Goal: Task Accomplishment & Management: Complete application form

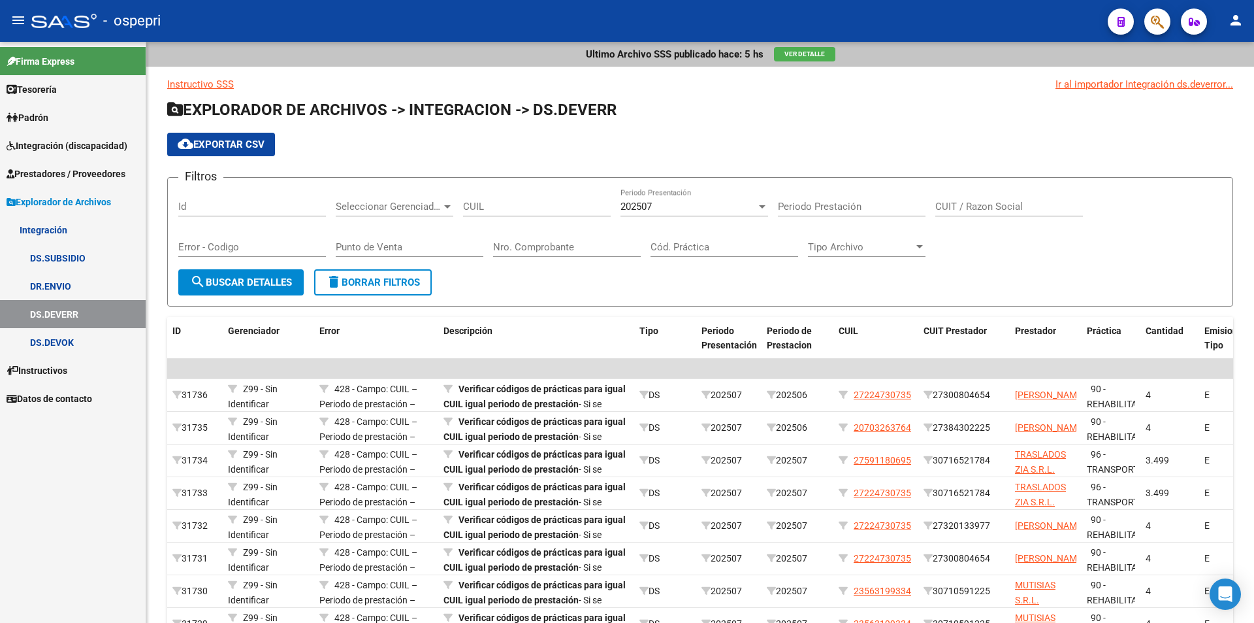
click at [57, 146] on span "Integración (discapacidad)" at bounding box center [67, 146] width 121 height 14
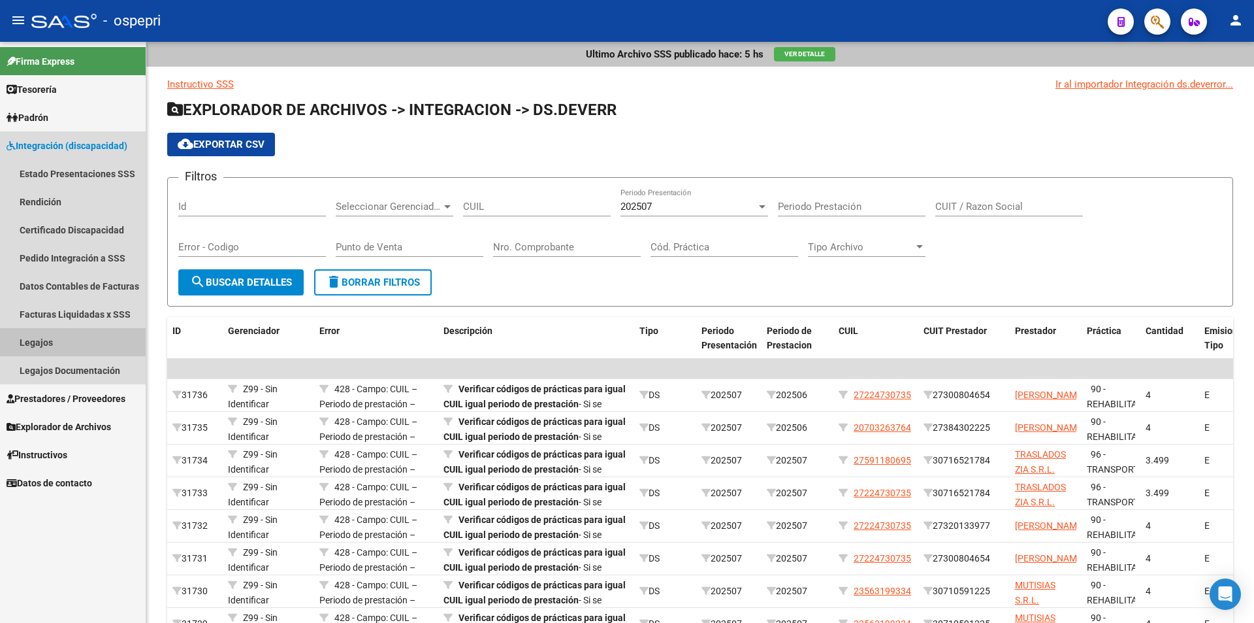
click at [48, 338] on link "Legajos" at bounding box center [73, 342] width 146 height 28
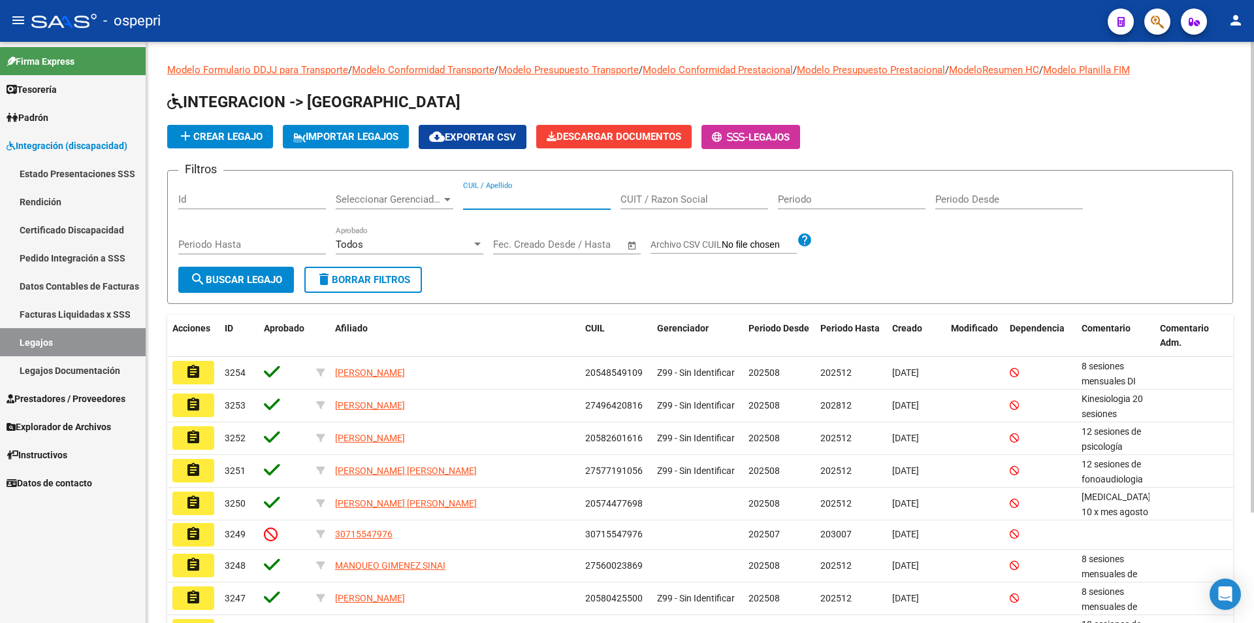
click at [519, 202] on input "CUIL / Apellido" at bounding box center [537, 199] width 148 height 12
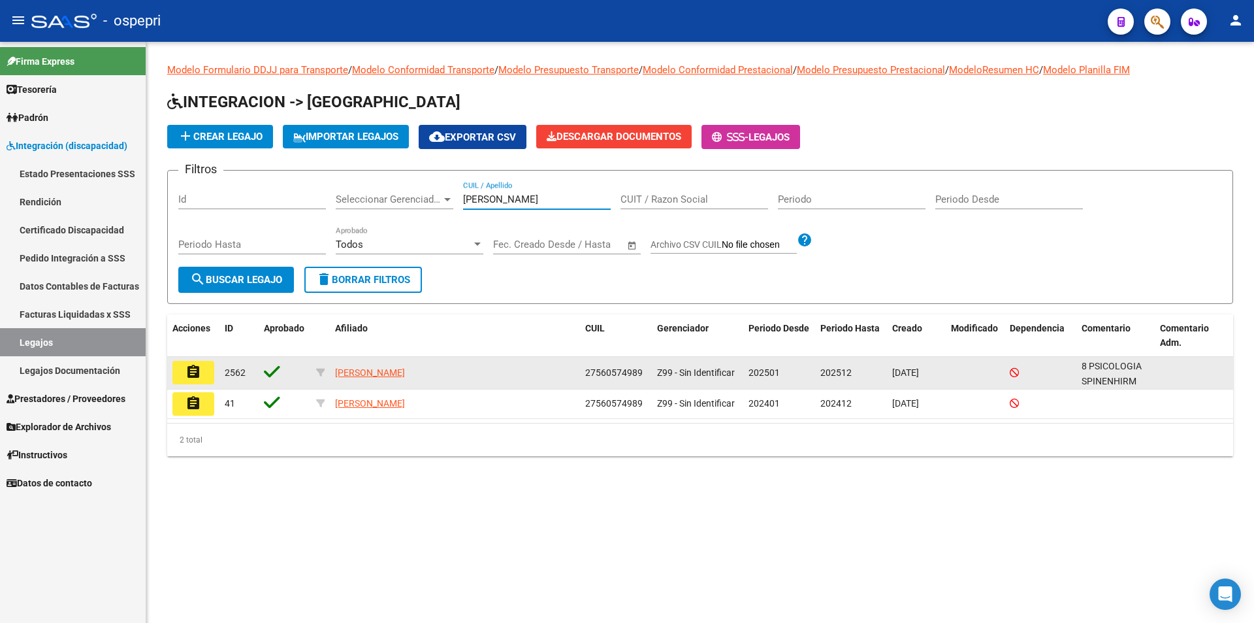
type input "[PERSON_NAME]"
click at [188, 378] on mat-icon "assignment" at bounding box center [194, 372] width 16 height 16
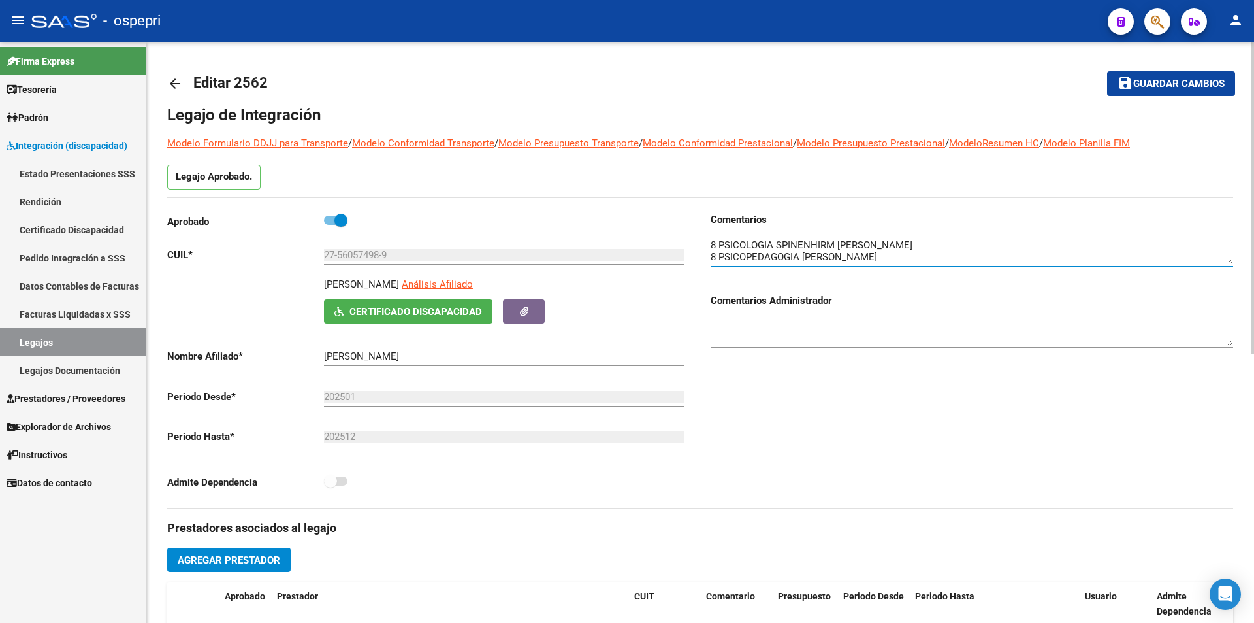
drag, startPoint x: 1222, startPoint y: 262, endPoint x: 1222, endPoint y: 273, distance: 11.1
click at [1222, 273] on div at bounding box center [972, 253] width 523 height 52
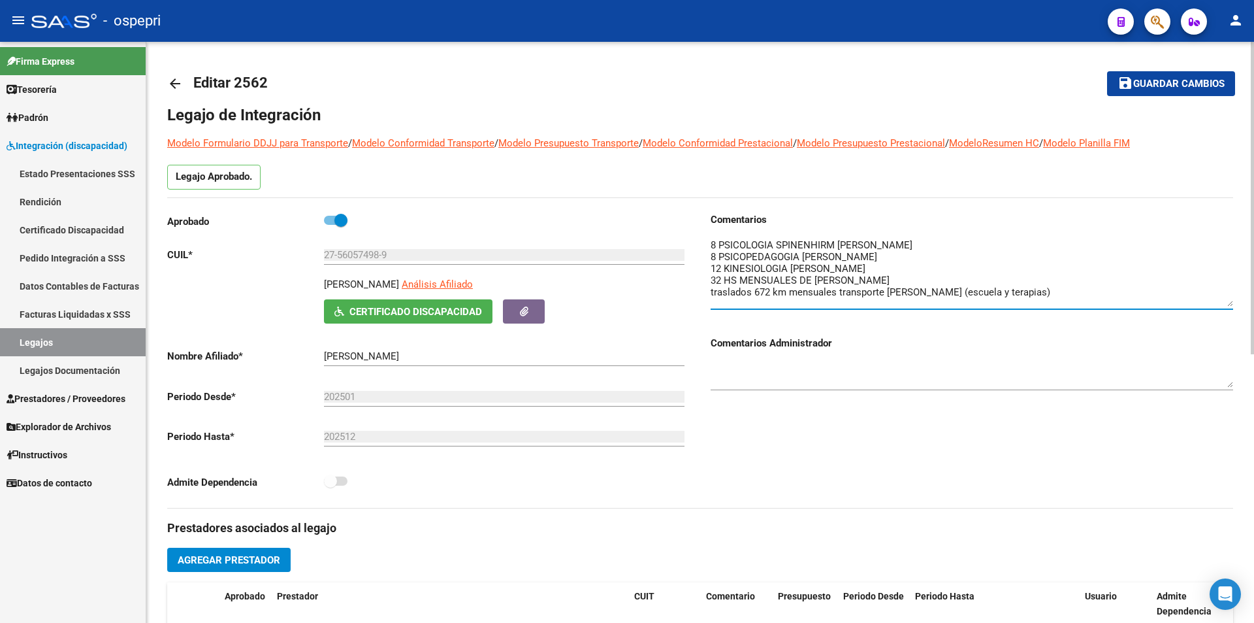
drag, startPoint x: 1228, startPoint y: 262, endPoint x: 1233, endPoint y: 305, distance: 43.4
click at [1233, 305] on textarea at bounding box center [972, 272] width 523 height 69
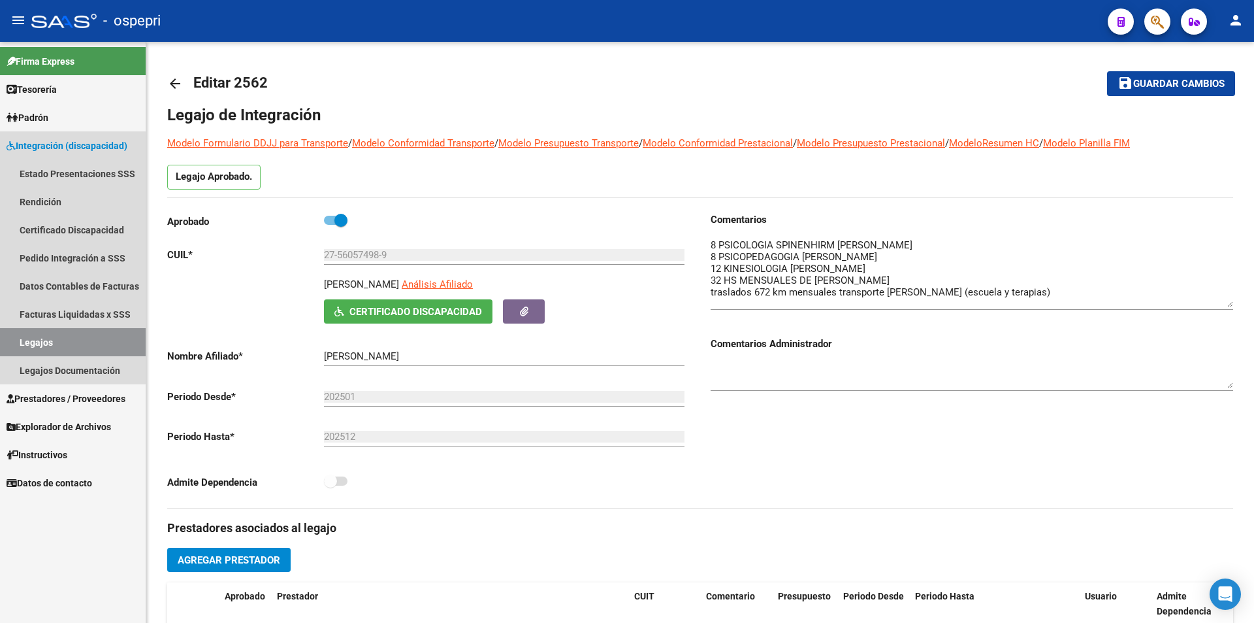
click at [50, 340] on link "Legajos" at bounding box center [73, 342] width 146 height 28
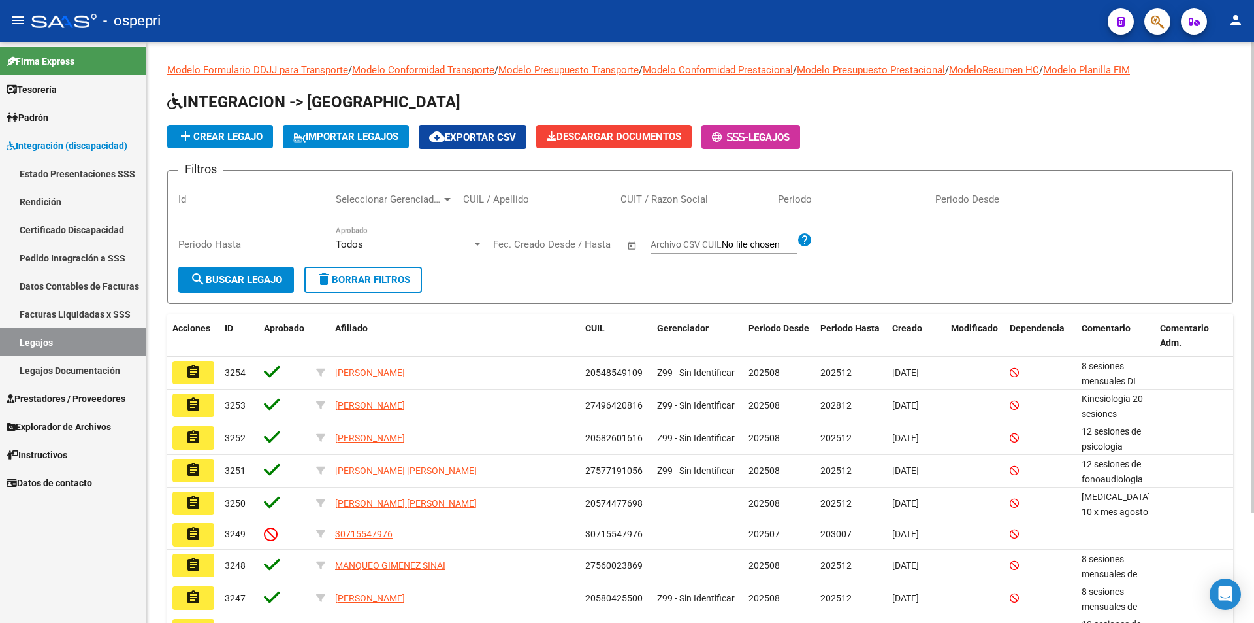
click at [504, 200] on input "CUIL / Apellido" at bounding box center [537, 199] width 148 height 12
type input "5"
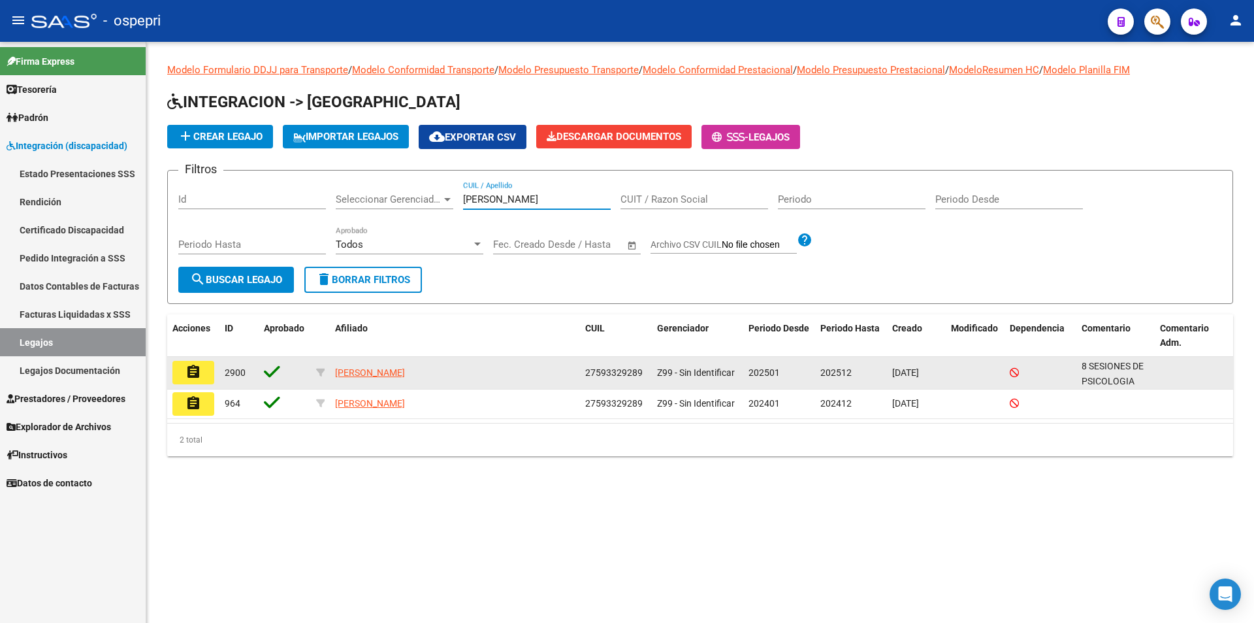
type input "[PERSON_NAME]"
click at [189, 366] on mat-icon "assignment" at bounding box center [194, 372] width 16 height 16
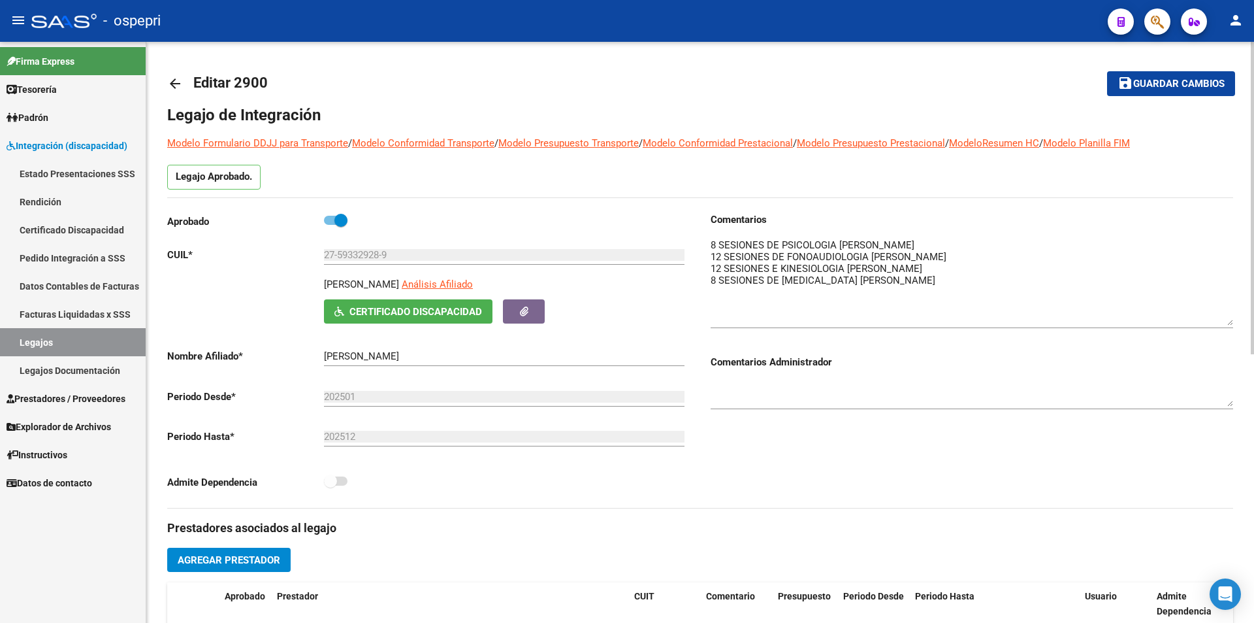
drag, startPoint x: 1227, startPoint y: 263, endPoint x: 1226, endPoint y: 333, distance: 69.9
click at [1226, 325] on textarea at bounding box center [972, 282] width 523 height 88
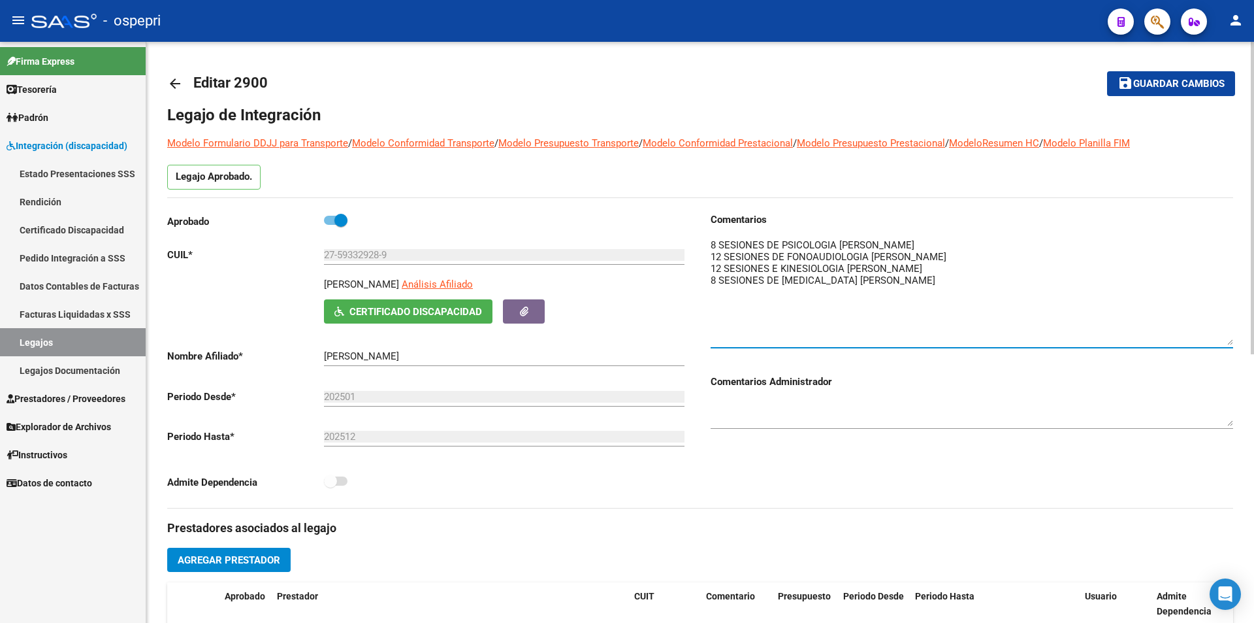
drag, startPoint x: 1230, startPoint y: 332, endPoint x: 1233, endPoint y: 344, distance: 12.2
click at [1233, 344] on textarea at bounding box center [972, 291] width 523 height 107
